Goal: Information Seeking & Learning: Learn about a topic

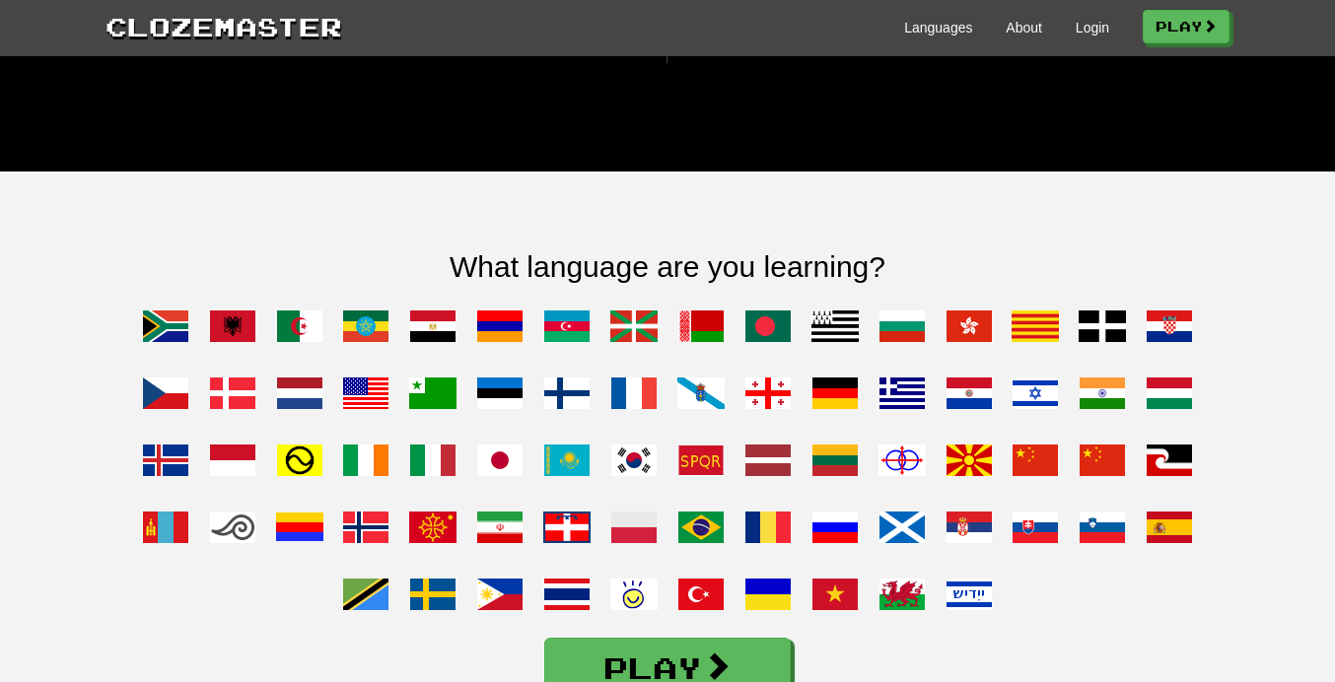
scroll to position [1619, 0]
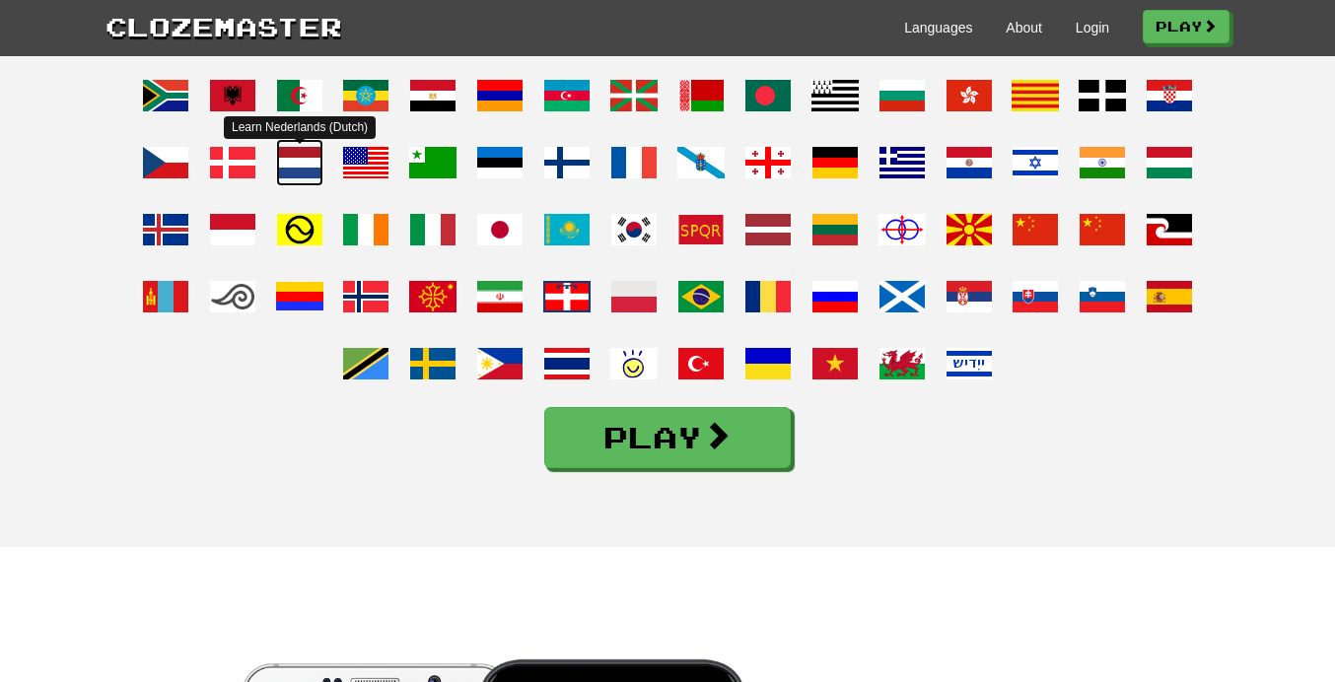
click at [295, 186] on span at bounding box center [299, 162] width 47 height 47
